Goal: Book appointment/travel/reservation

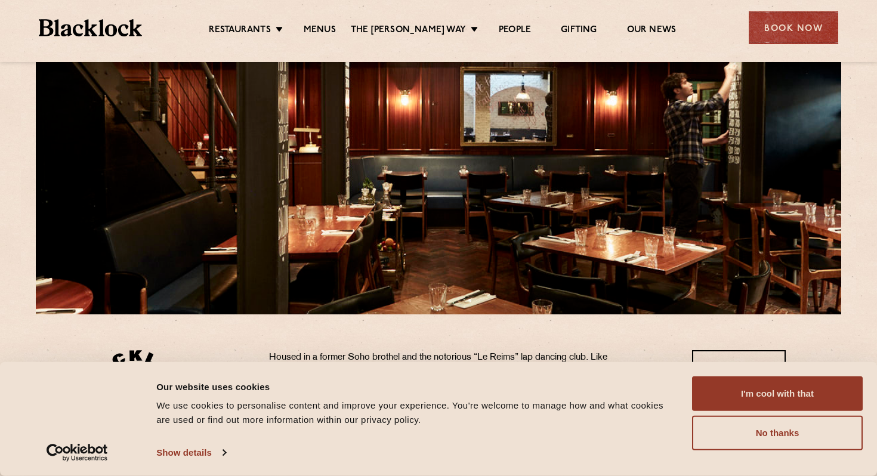
scroll to position [116, 0]
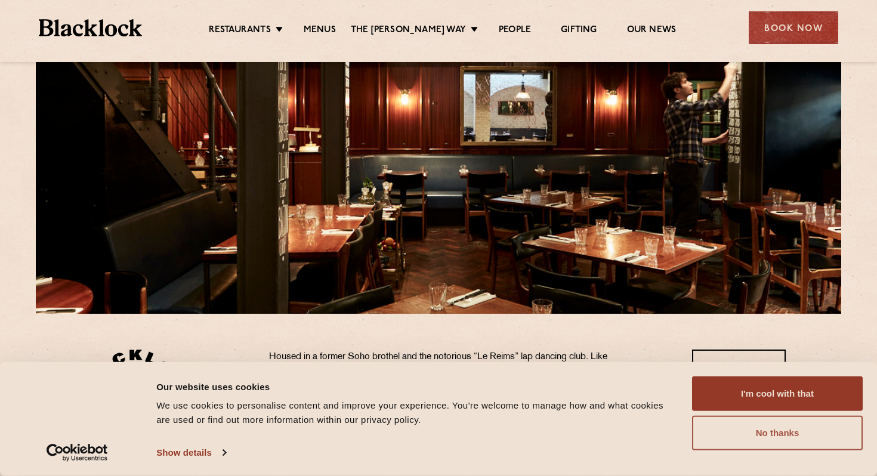
click at [767, 443] on button "No thanks" at bounding box center [777, 433] width 171 height 35
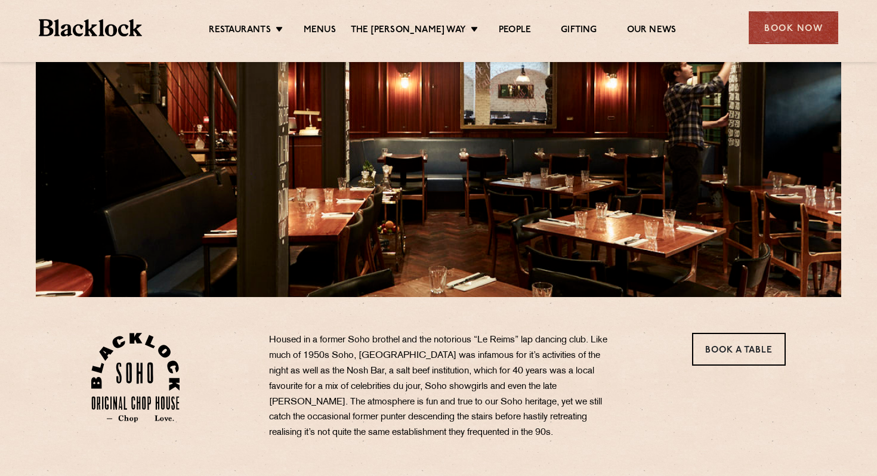
scroll to position [133, 0]
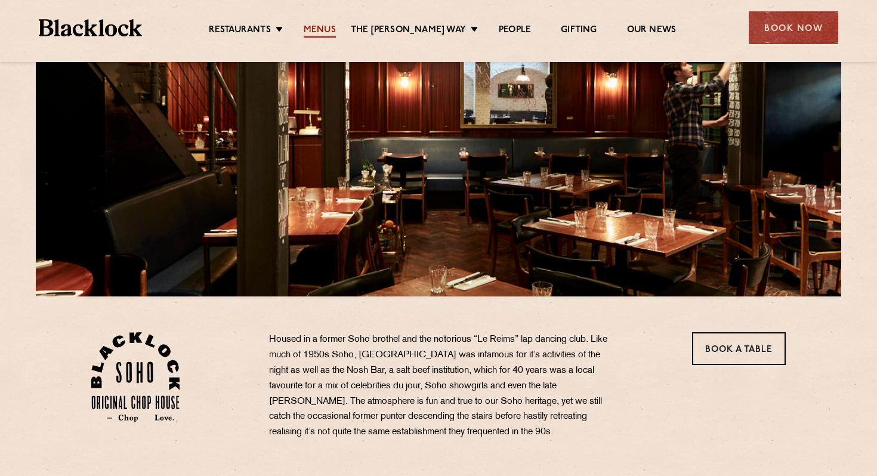
click at [324, 32] on link "Menus" at bounding box center [320, 30] width 32 height 13
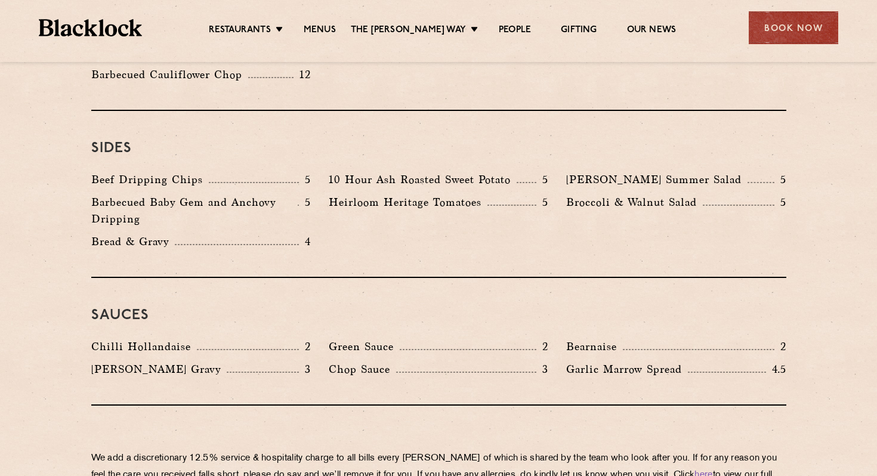
scroll to position [1785, 0]
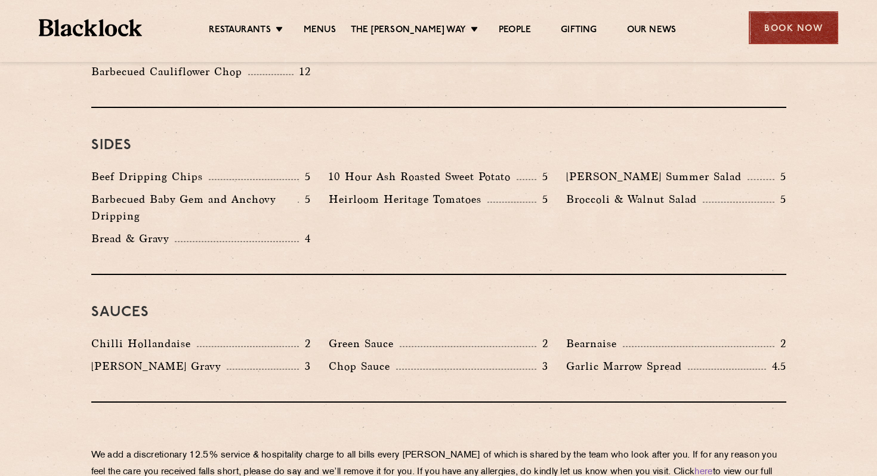
click at [794, 23] on div "Book Now" at bounding box center [792, 27] width 89 height 33
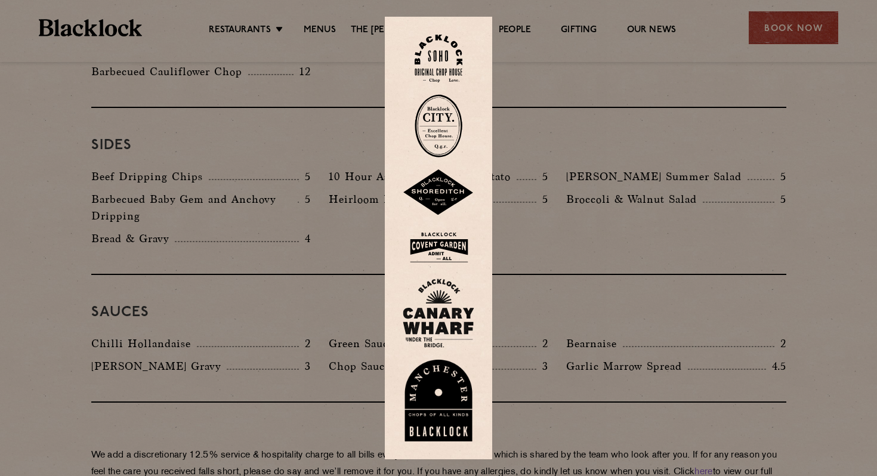
click at [430, 61] on img at bounding box center [438, 59] width 48 height 48
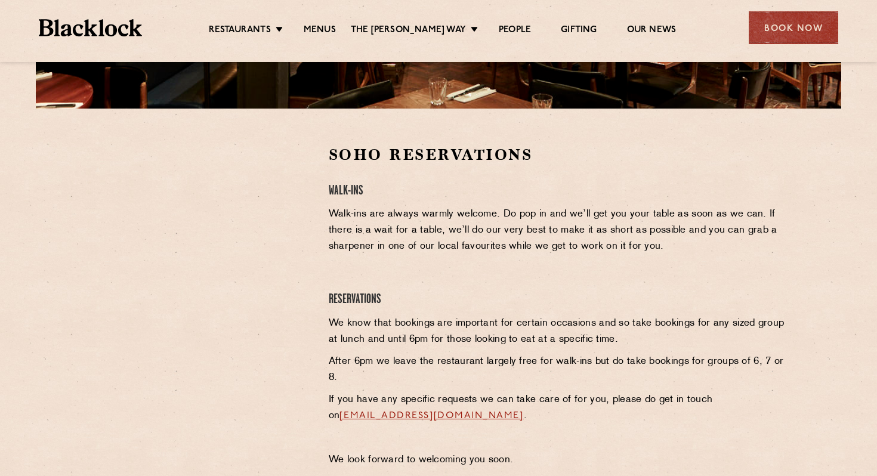
scroll to position [324, 0]
